Goal: Information Seeking & Learning: Learn about a topic

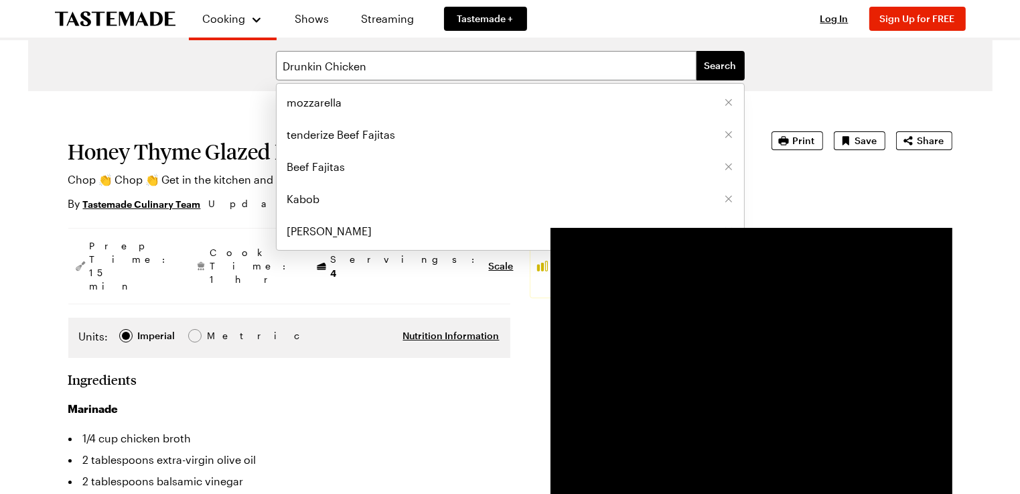
type input "Drunkin Chicken"
click at [696, 51] on button "Search" at bounding box center [720, 65] width 48 height 29
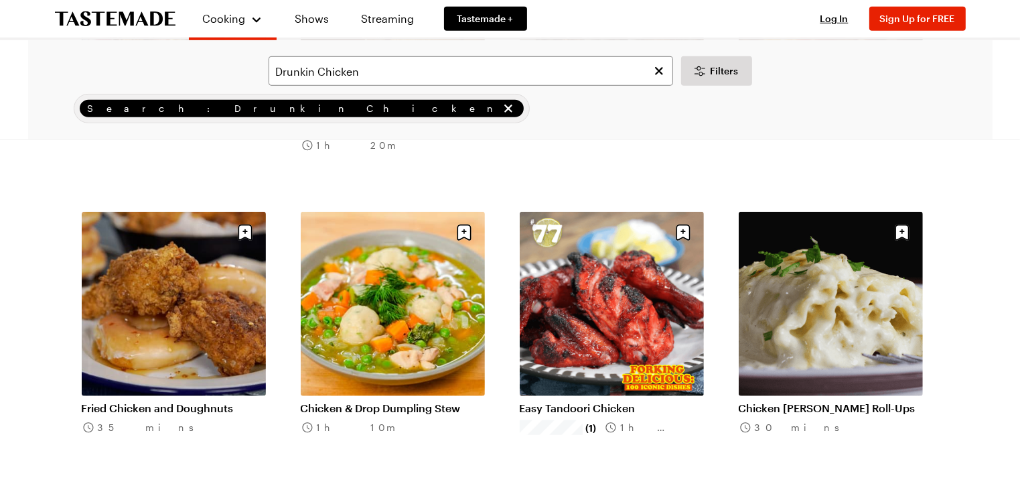
scroll to position [910, 0]
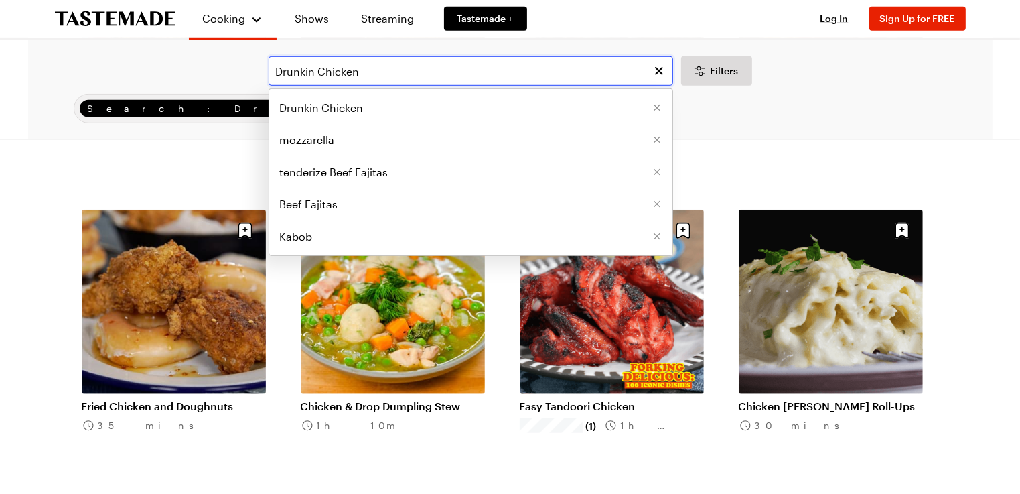
click at [317, 71] on input "Drunkin Chicken" at bounding box center [471, 70] width 404 height 29
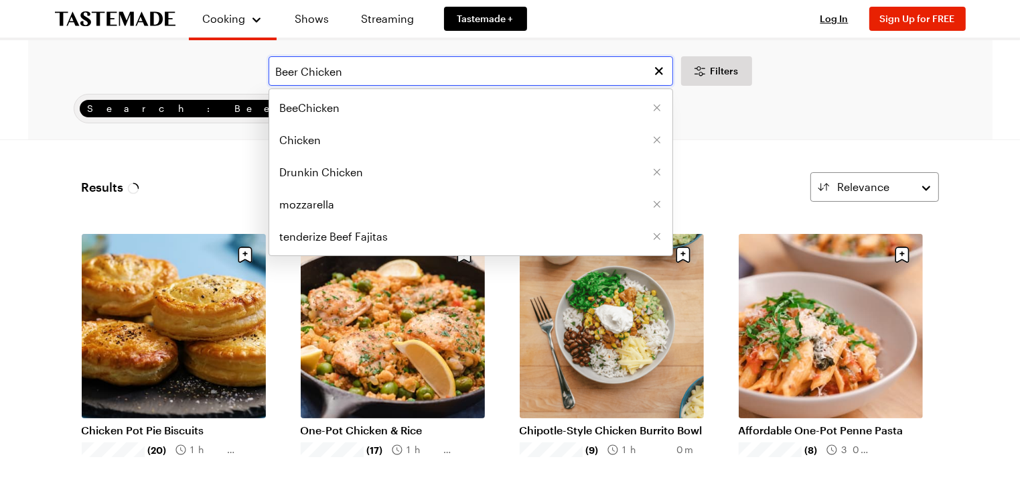
type input "Beer Chicken"
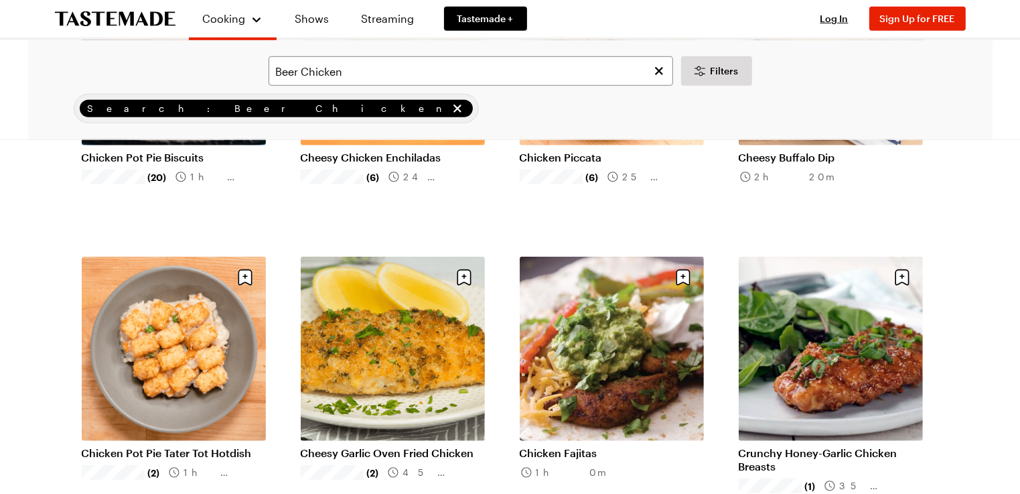
scroll to position [1295, 0]
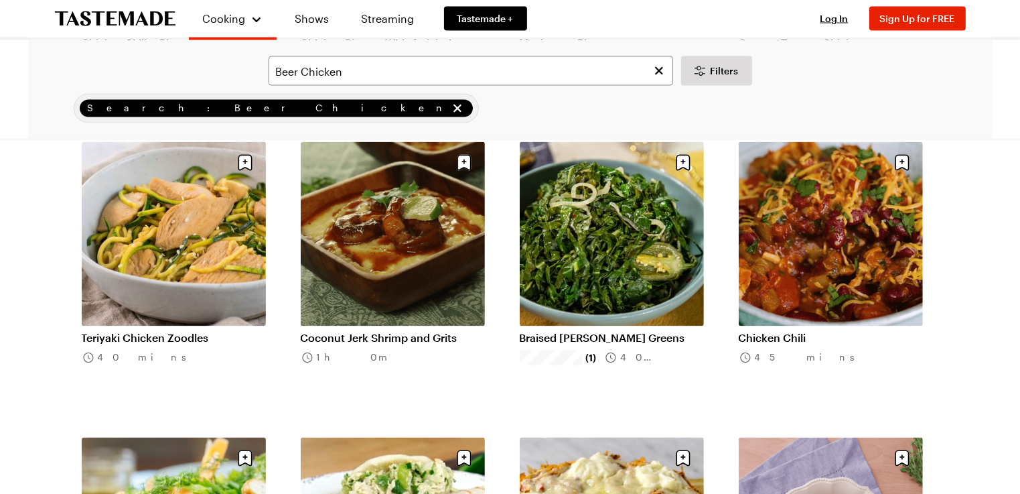
scroll to position [2461, 0]
